Goal: Navigation & Orientation: Find specific page/section

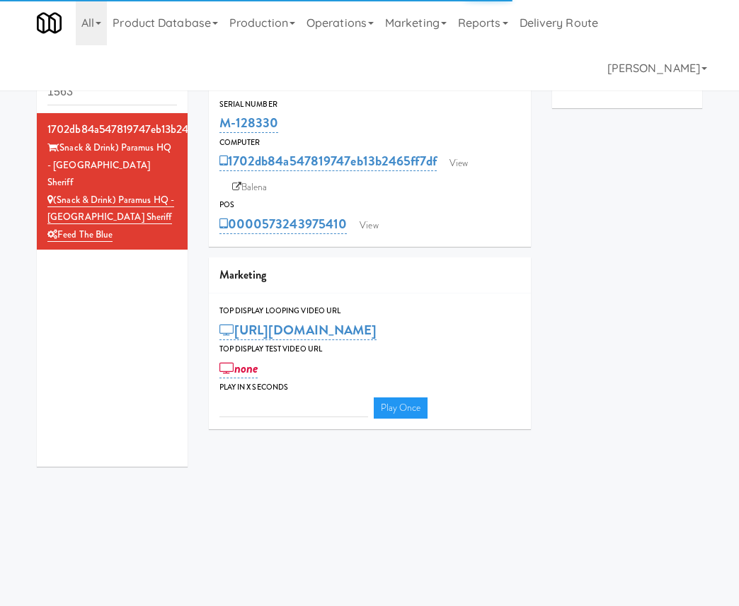
type input "3"
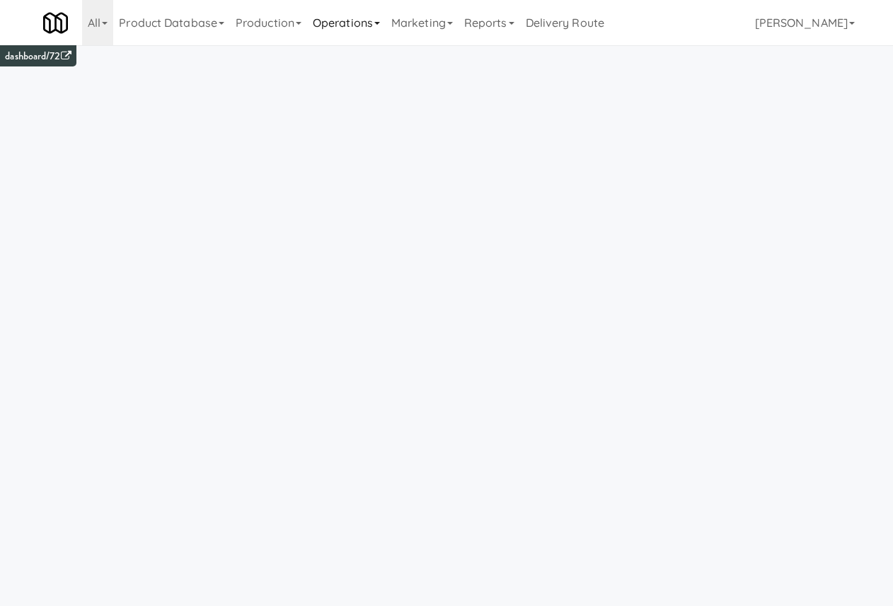
click at [354, 26] on link "Operations" at bounding box center [346, 22] width 79 height 45
